Goal: Transaction & Acquisition: Book appointment/travel/reservation

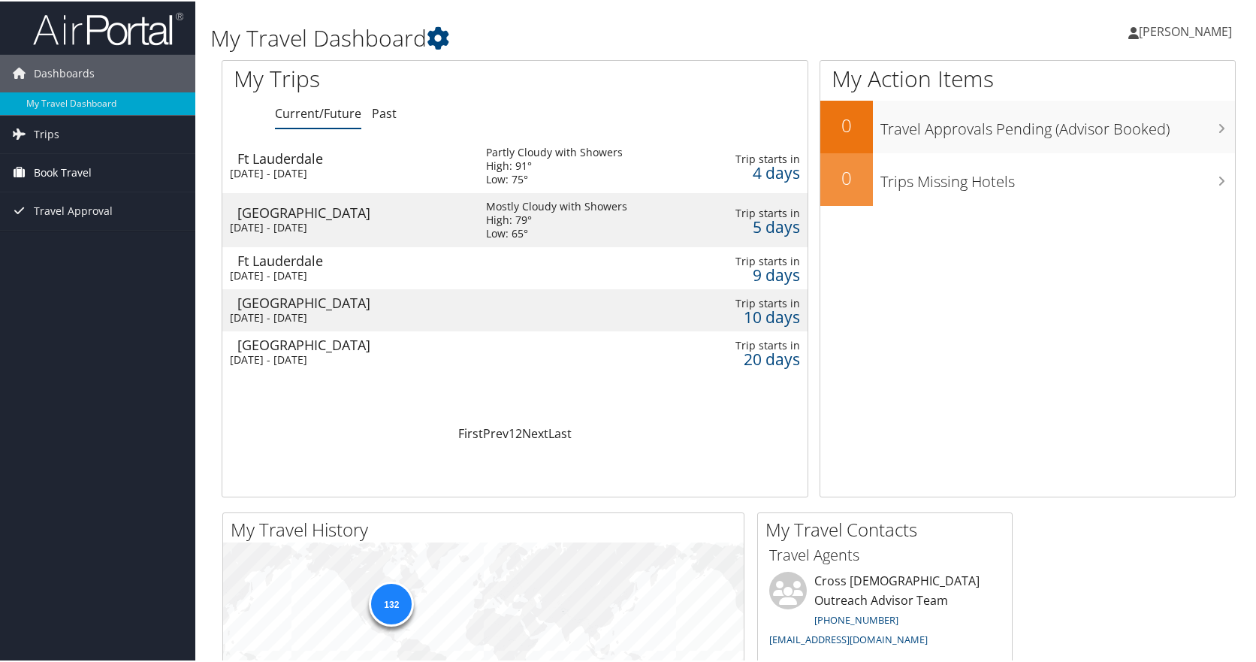
click at [47, 171] on span "Book Travel" at bounding box center [63, 171] width 58 height 38
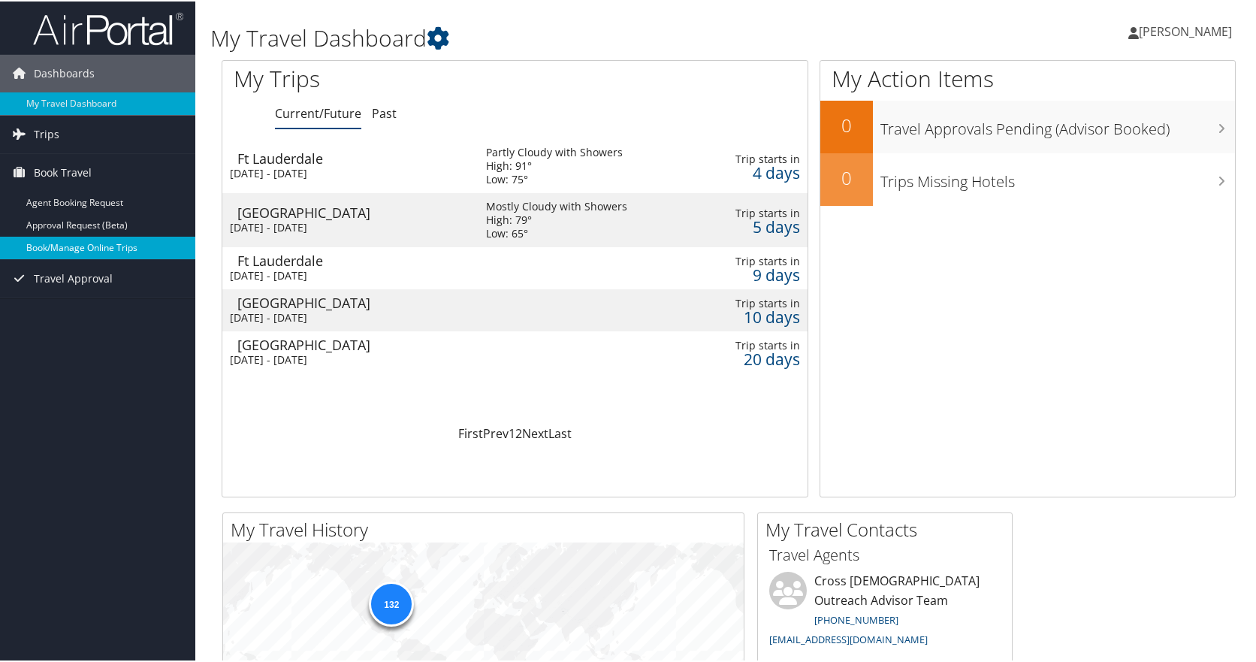
click at [78, 247] on link "Book/Manage Online Trips" at bounding box center [97, 246] width 195 height 23
click at [528, 429] on link "Next" at bounding box center [535, 432] width 26 height 17
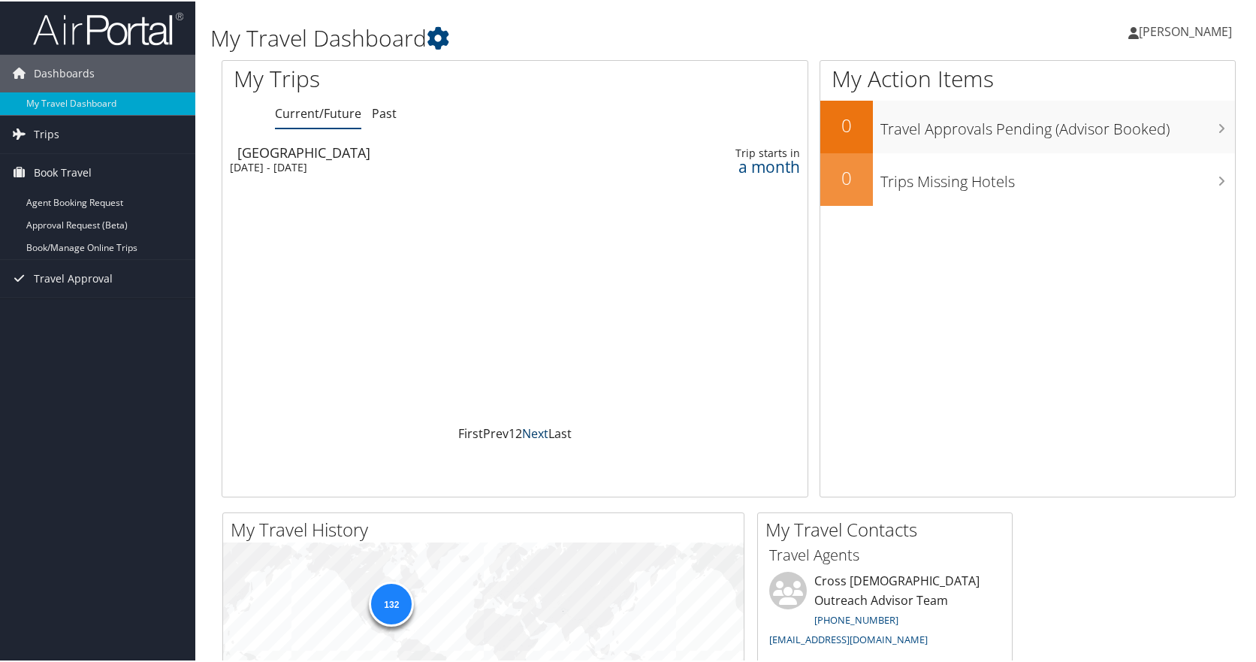
click at [529, 434] on link "Next" at bounding box center [535, 432] width 26 height 17
click at [68, 242] on link "Book/Manage Online Trips" at bounding box center [97, 246] width 195 height 23
